Goal: Task Accomplishment & Management: Use online tool/utility

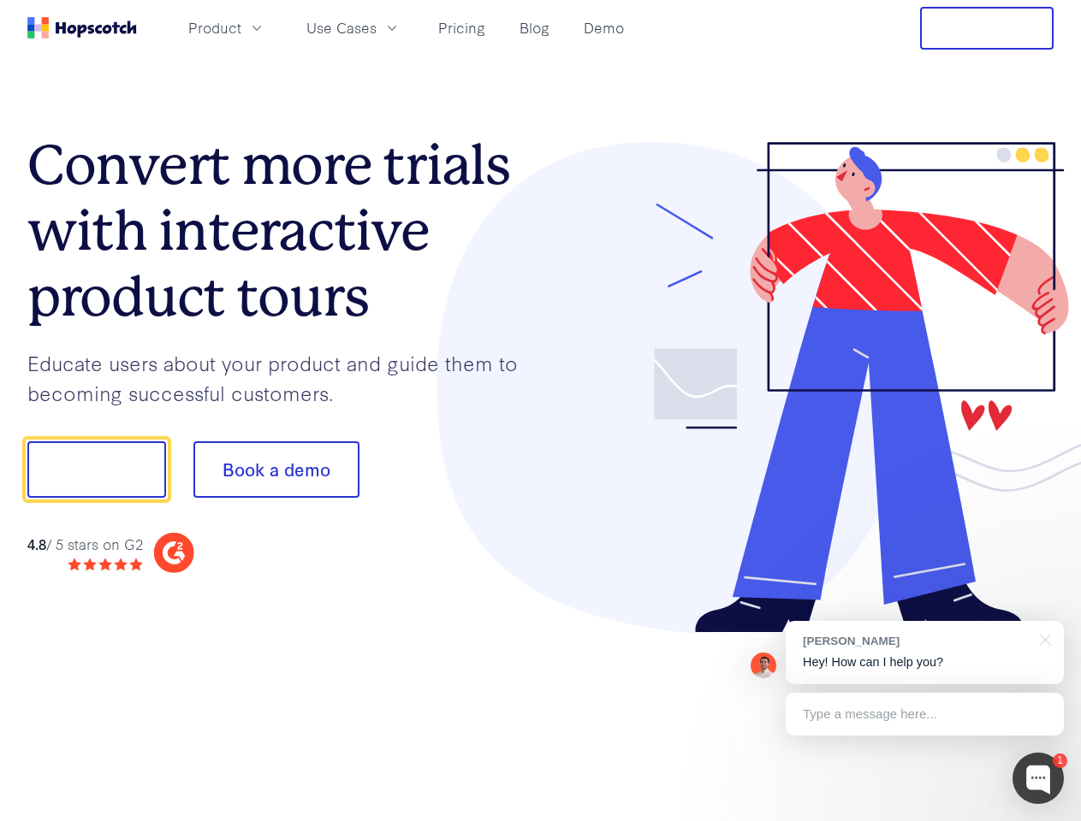
click at [541, 411] on div at bounding box center [797, 388] width 513 height 492
click at [241, 27] on span "Product" at bounding box center [214, 27] width 53 height 21
click at [376, 27] on span "Use Cases" at bounding box center [341, 27] width 70 height 21
click at [986, 28] on button "Free Trial" at bounding box center [986, 28] width 133 height 43
click at [96, 470] on button "Show me!" at bounding box center [96, 469] width 139 height 56
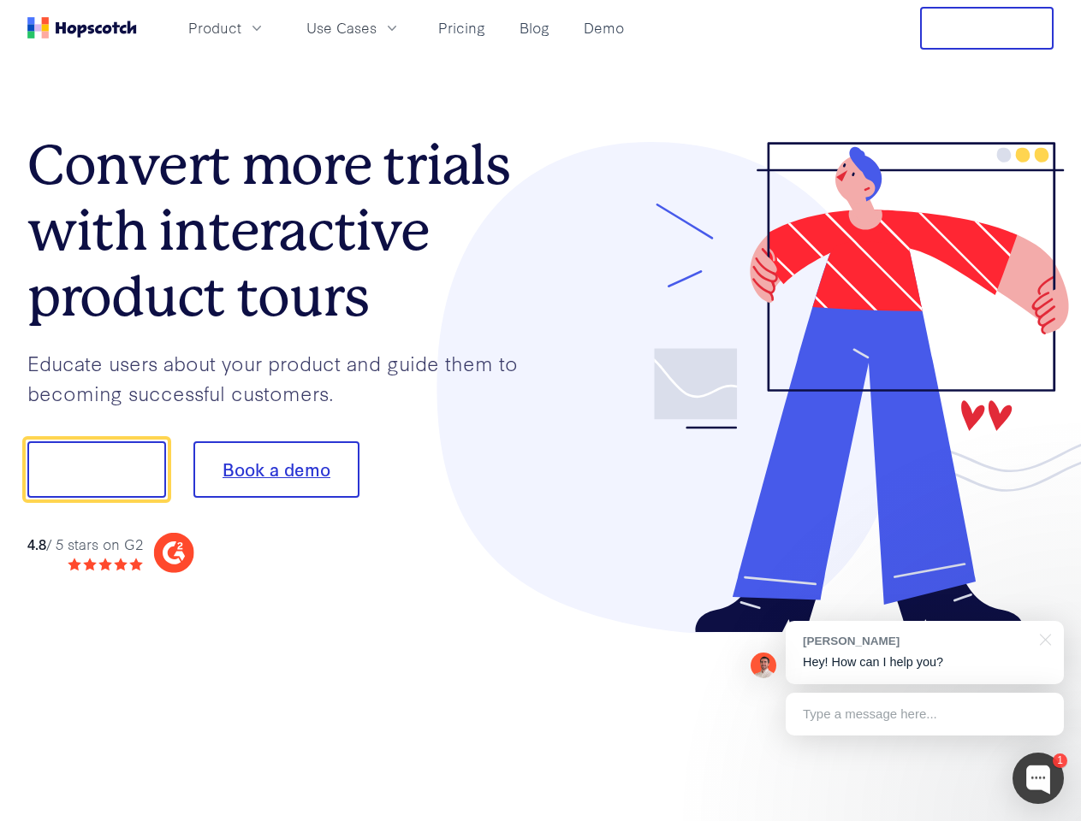
click at [275, 470] on button "Book a demo" at bounding box center [276, 469] width 166 height 56
click at [1038, 779] on div at bounding box center [1037, 778] width 51 height 51
click at [924, 653] on div "[PERSON_NAME] Hey! How can I help you?" at bounding box center [924, 652] width 278 height 63
click at [1042, 638] on div at bounding box center [903, 467] width 321 height 571
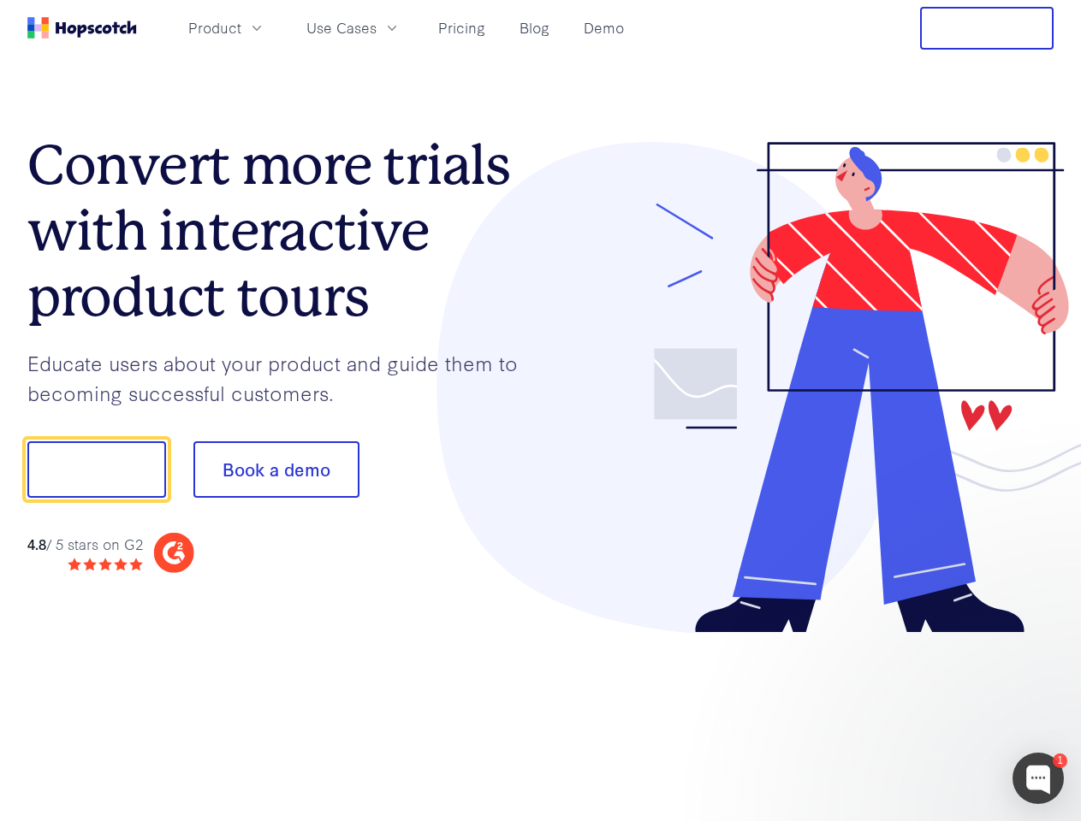
click at [924, 714] on div at bounding box center [903, 582] width 321 height 341
